Goal: Register for event/course

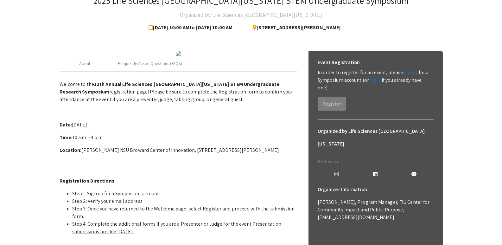
scroll to position [36, 0]
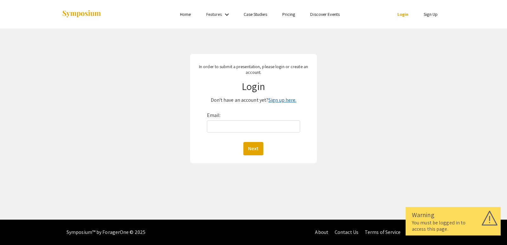
click at [280, 100] on link "Sign up here." at bounding box center [282, 100] width 28 height 7
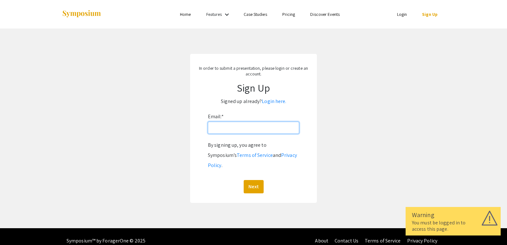
click at [243, 129] on input "Email: *" at bounding box center [253, 128] width 91 height 12
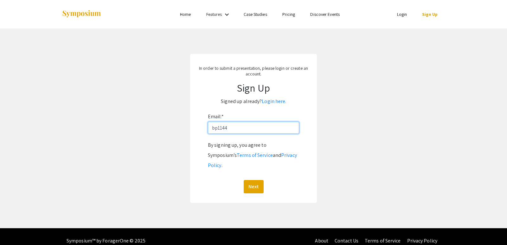
type input "bp1144@mynsu.nova.edu"
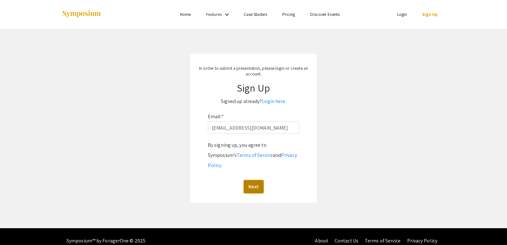
click at [257, 180] on button "Next" at bounding box center [253, 186] width 20 height 13
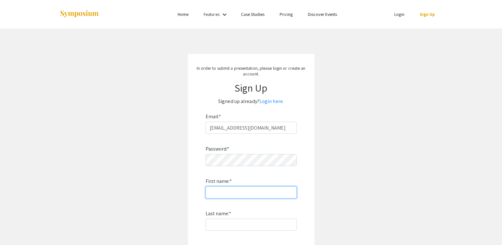
click at [233, 188] on input "First name: *" at bounding box center [250, 192] width 91 height 12
type input "S"
type input "[PERSON_NAME]"
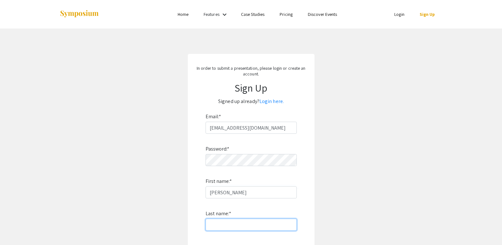
type input "Padala"
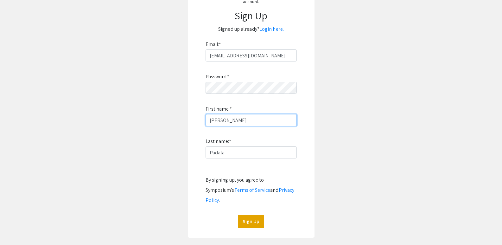
scroll to position [83, 0]
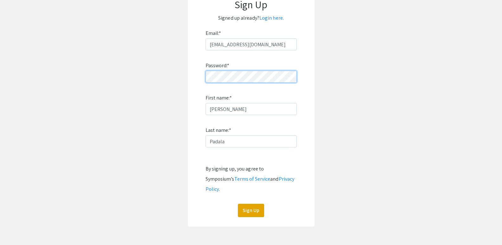
click at [189, 79] on div "In order to submit a presentation, please login or create an account. Sign Up S…" at bounding box center [251, 99] width 127 height 256
click at [252, 204] on button "Sign Up" at bounding box center [251, 210] width 26 height 13
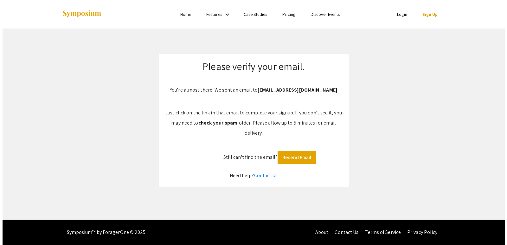
scroll to position [0, 0]
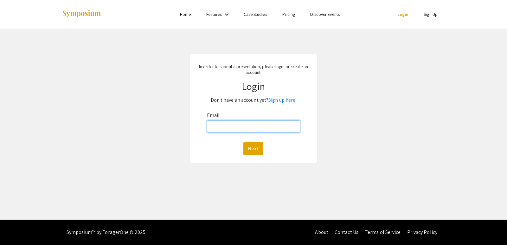
click at [221, 130] on input "Email:" at bounding box center [253, 126] width 93 height 12
type input "[EMAIL_ADDRESS][DOMAIN_NAME]"
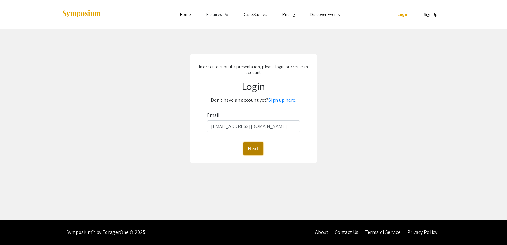
click at [252, 148] on button "Next" at bounding box center [253, 148] width 20 height 13
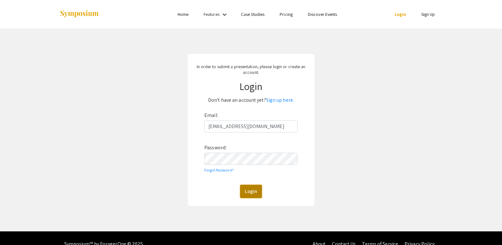
click at [249, 188] on button "Login" at bounding box center [251, 191] width 22 height 13
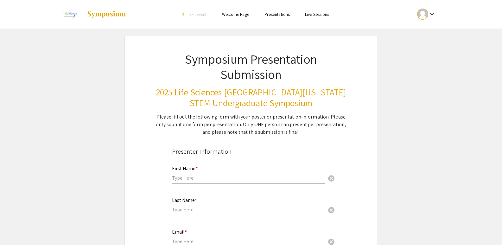
click at [424, 16] on div at bounding box center [422, 14] width 11 height 11
click at [425, 33] on button "My Account" at bounding box center [429, 31] width 39 height 15
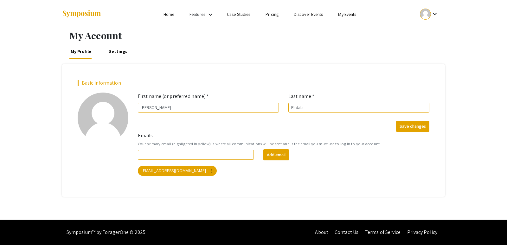
click at [122, 55] on link "Settings" at bounding box center [118, 51] width 21 height 15
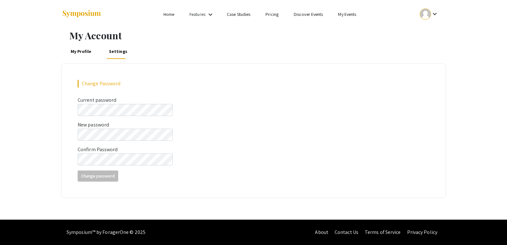
click at [87, 54] on link "My Profile" at bounding box center [80, 51] width 23 height 15
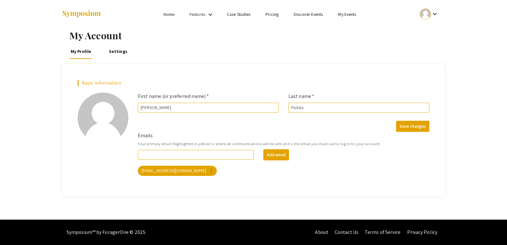
click at [169, 14] on link "Home" at bounding box center [168, 14] width 11 height 6
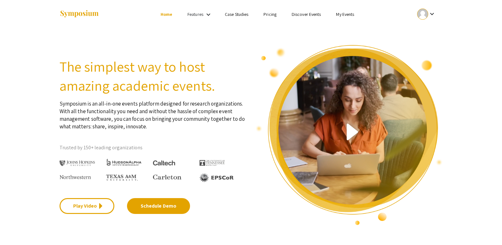
click at [240, 13] on link "Case Studies" at bounding box center [236, 14] width 23 height 6
